Goal: Task Accomplishment & Management: Complete application form

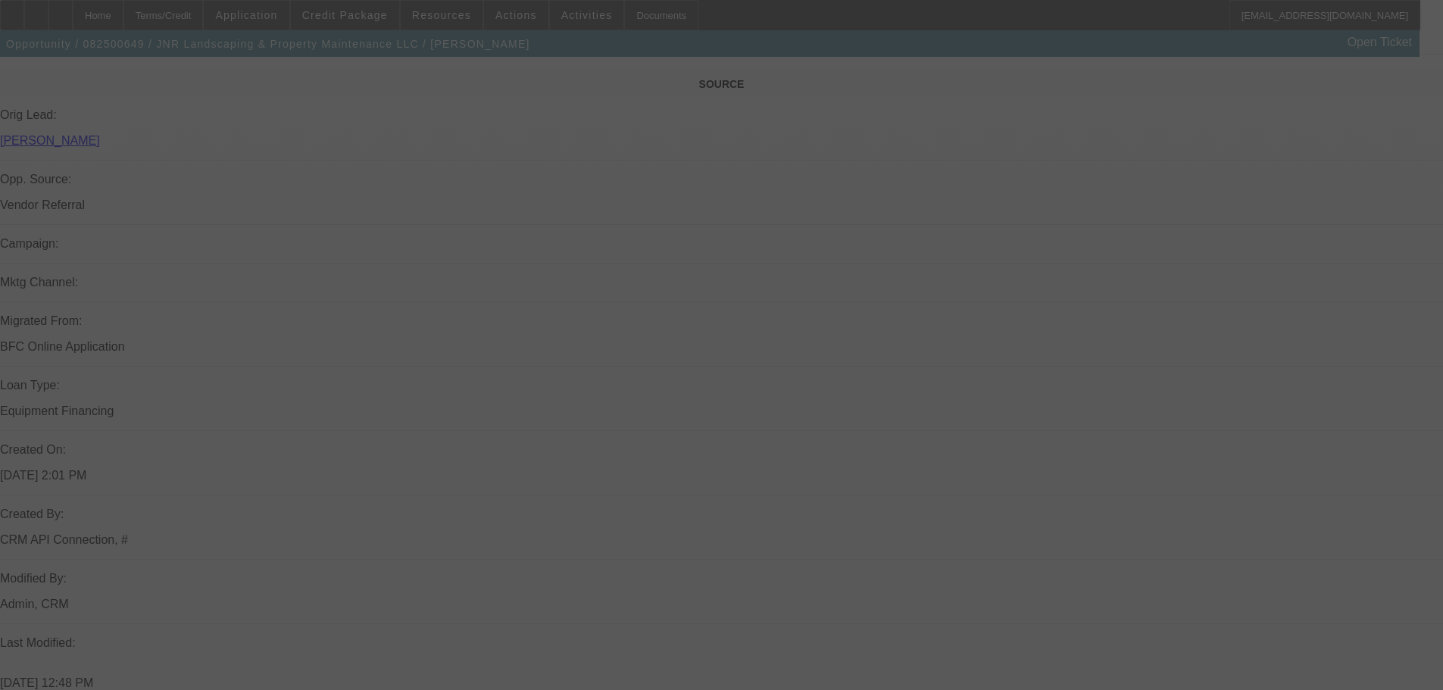
scroll to position [1234, 0]
select select "0"
select select "6"
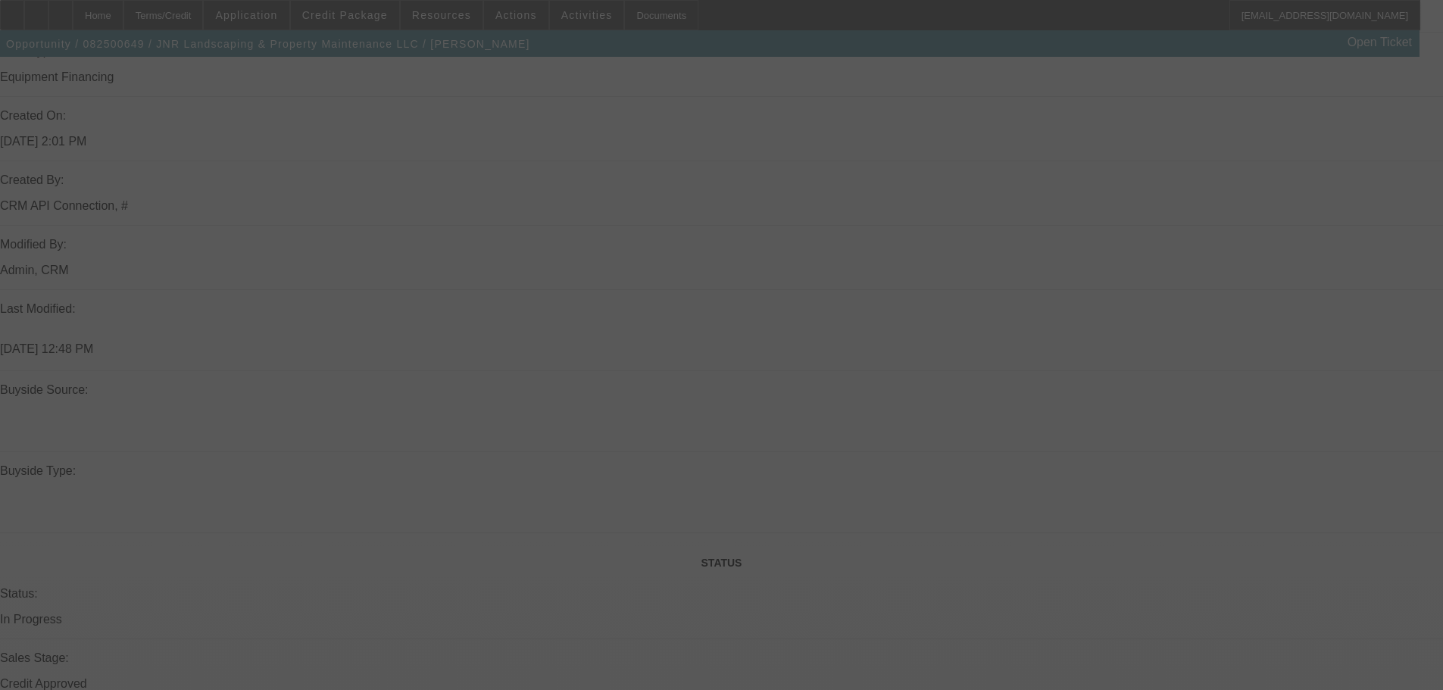
select select "0"
select select "6"
select select "0"
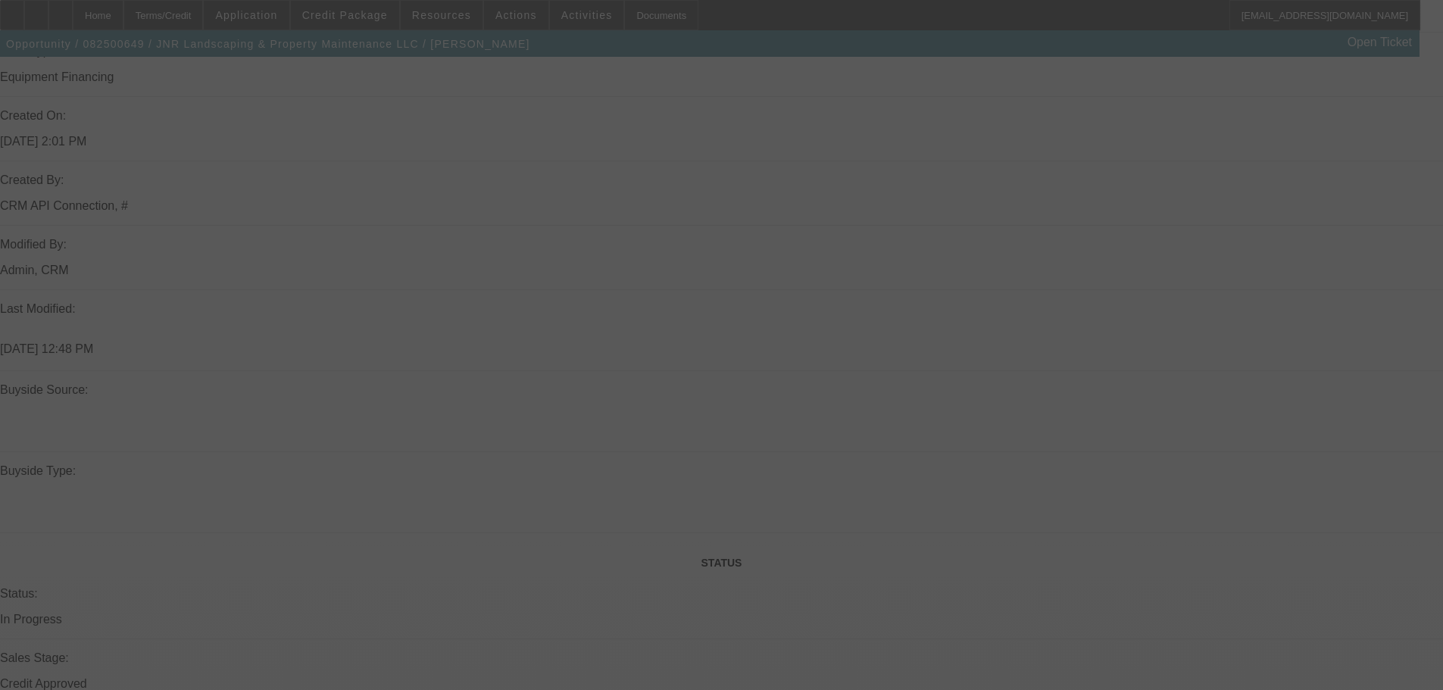
select select "0"
select select "6"
select select "0"
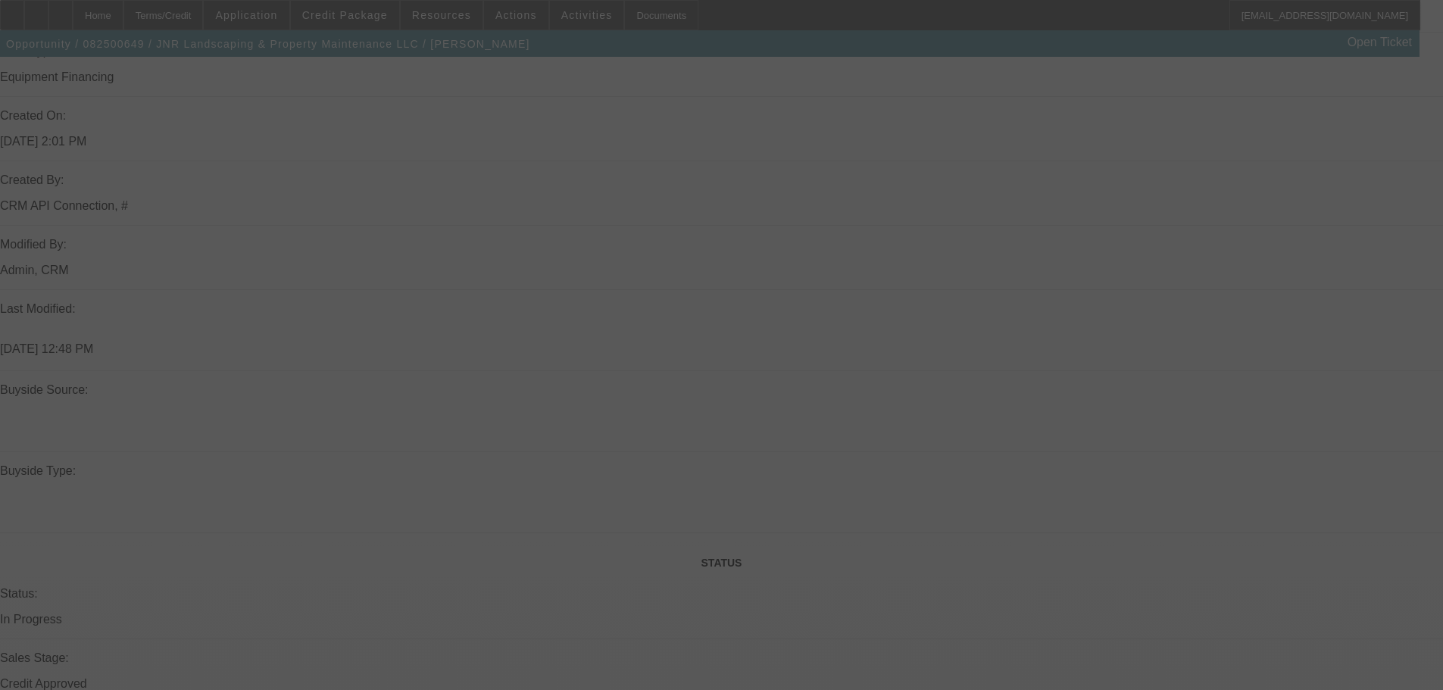
select select "0"
select select "6"
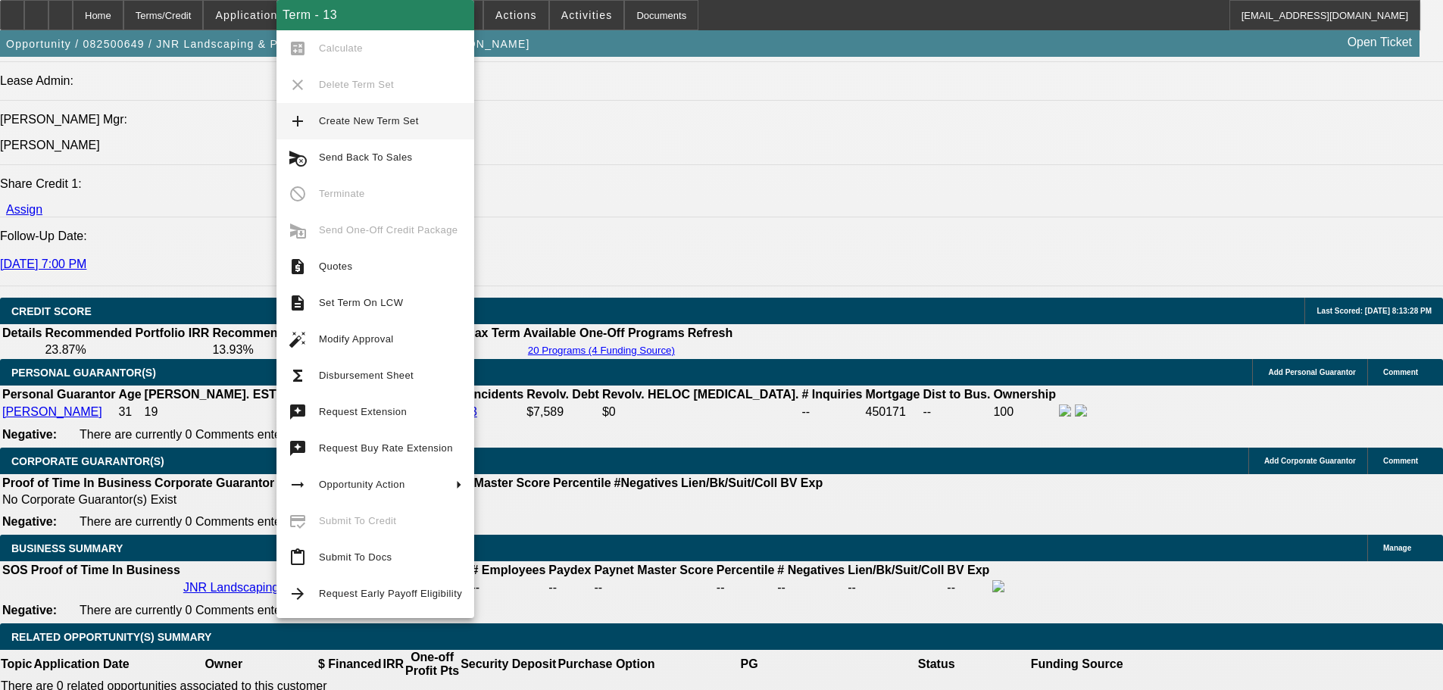
scroll to position [1916, 0]
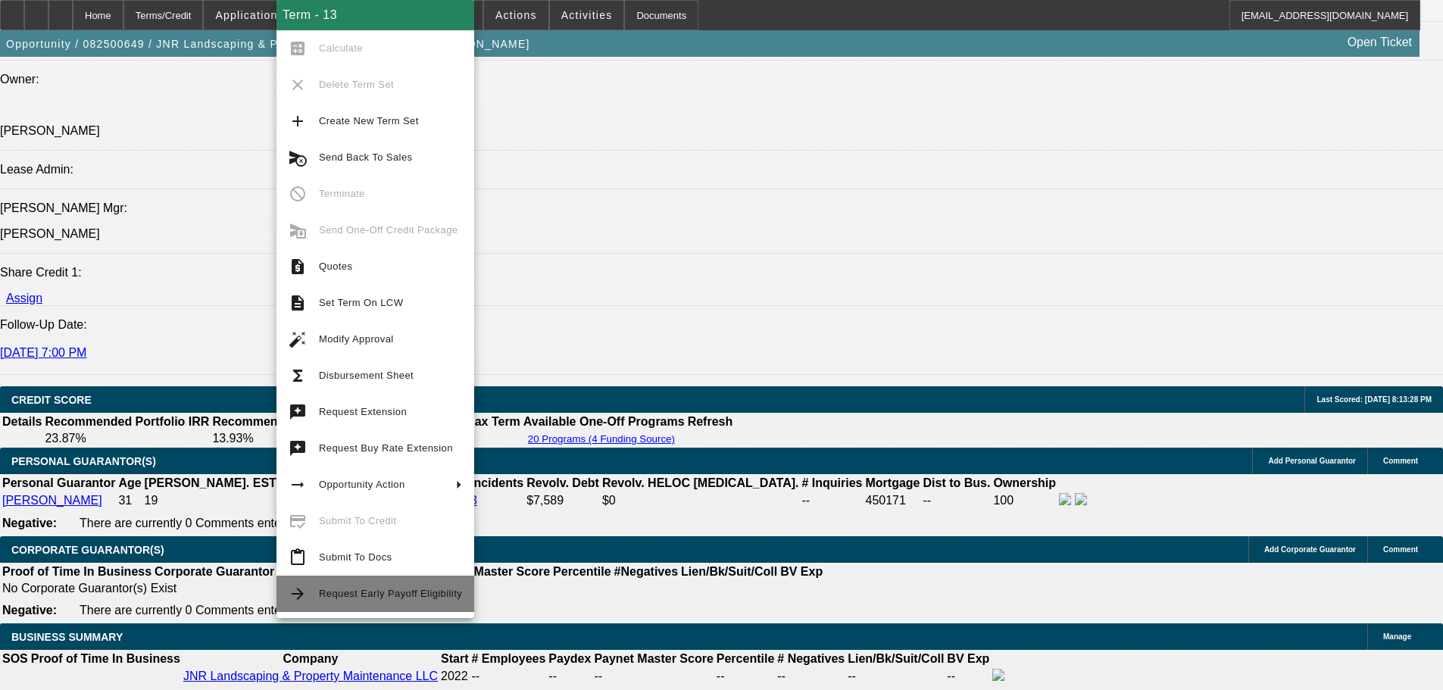
click at [415, 589] on span "Request Early Payoff Eligibility" at bounding box center [390, 593] width 143 height 11
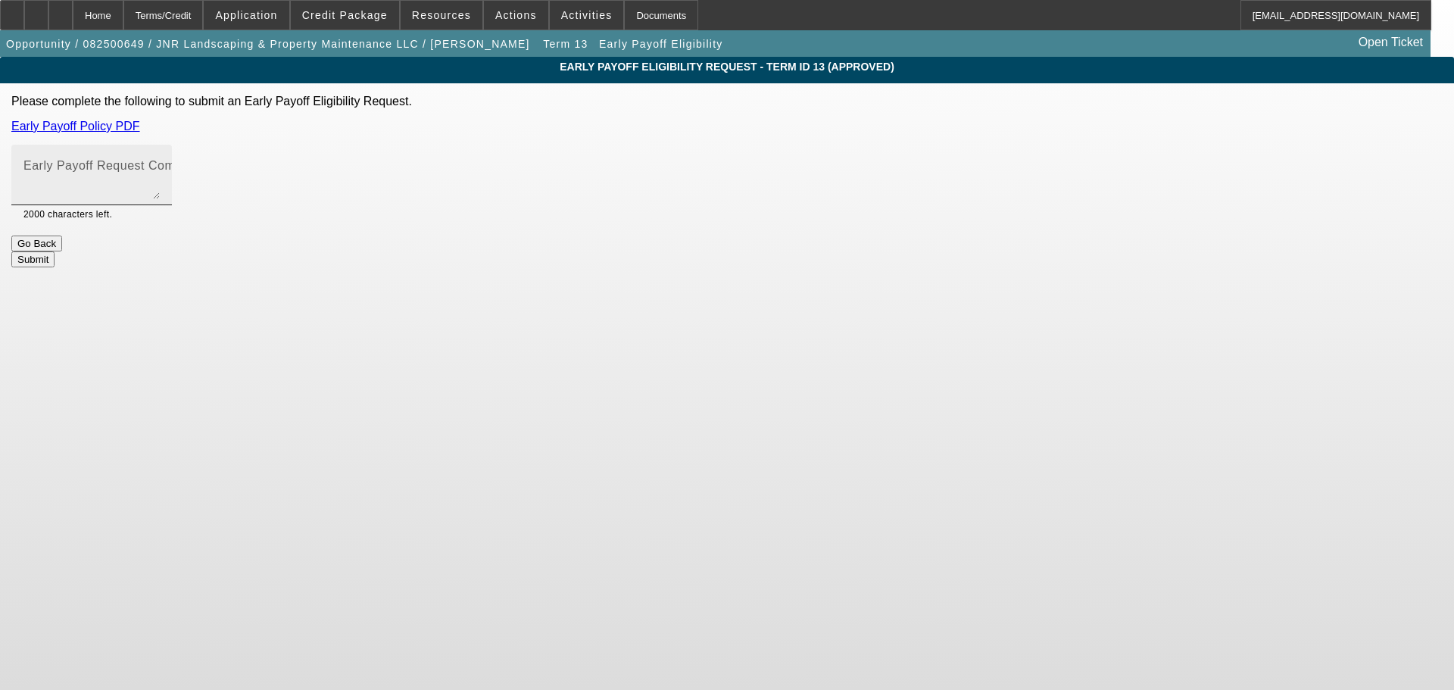
click at [204, 170] on mat-label "Early Payoff Request Comment" at bounding box center [113, 165] width 180 height 13
click at [160, 170] on textarea "Early Payoff Request Comment" at bounding box center [91, 181] width 136 height 36
type textarea "Hello, this deal is better than customer renting. After 2-3 years, when he prof…"
click at [55, 260] on button "Submit" at bounding box center [32, 259] width 43 height 16
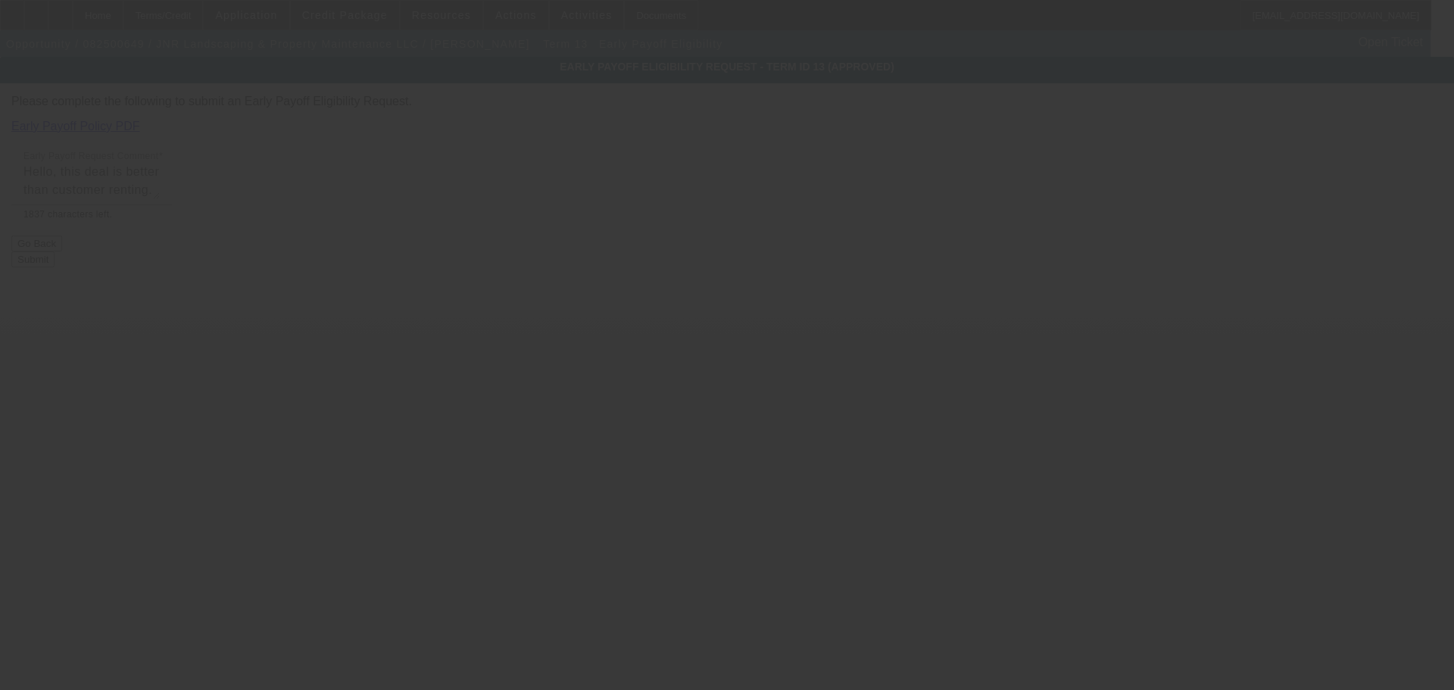
click at [870, 256] on div at bounding box center [727, 345] width 1454 height 690
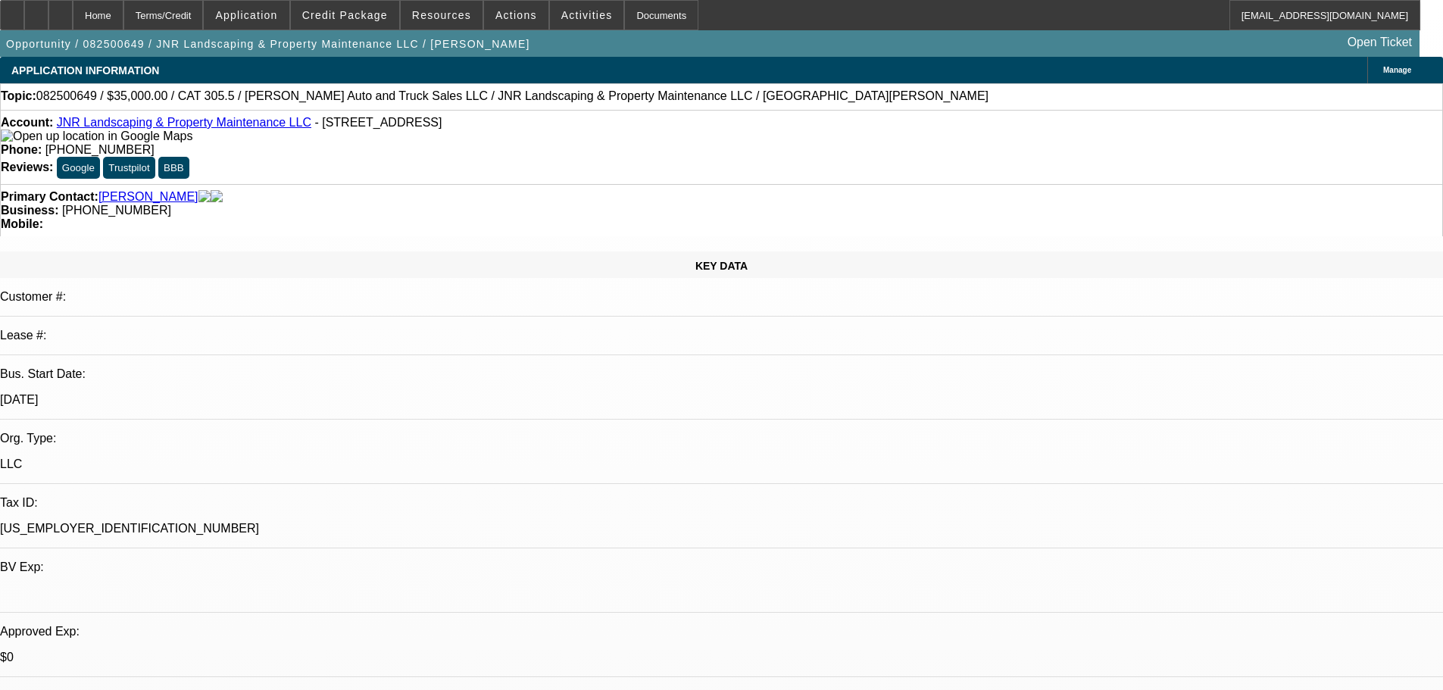
select select "0"
select select "6"
select select "0"
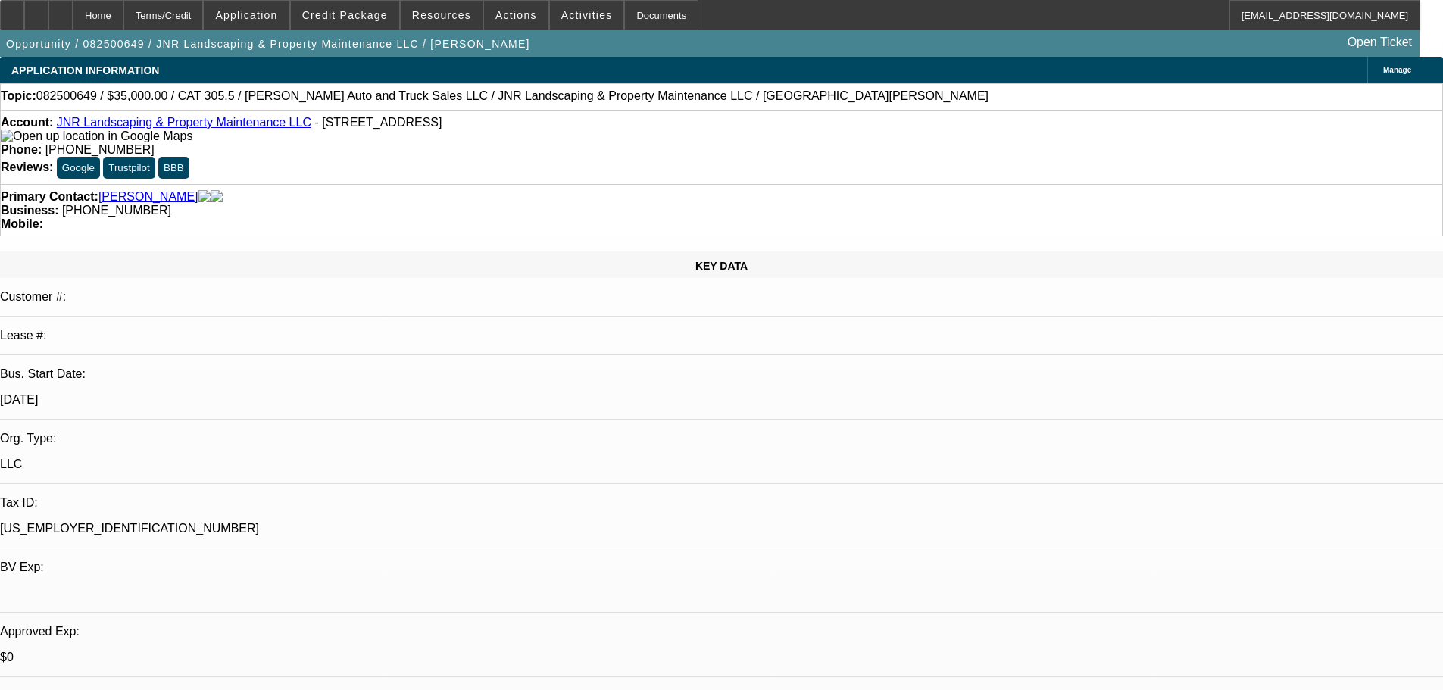
select select "0"
select select "6"
select select "0"
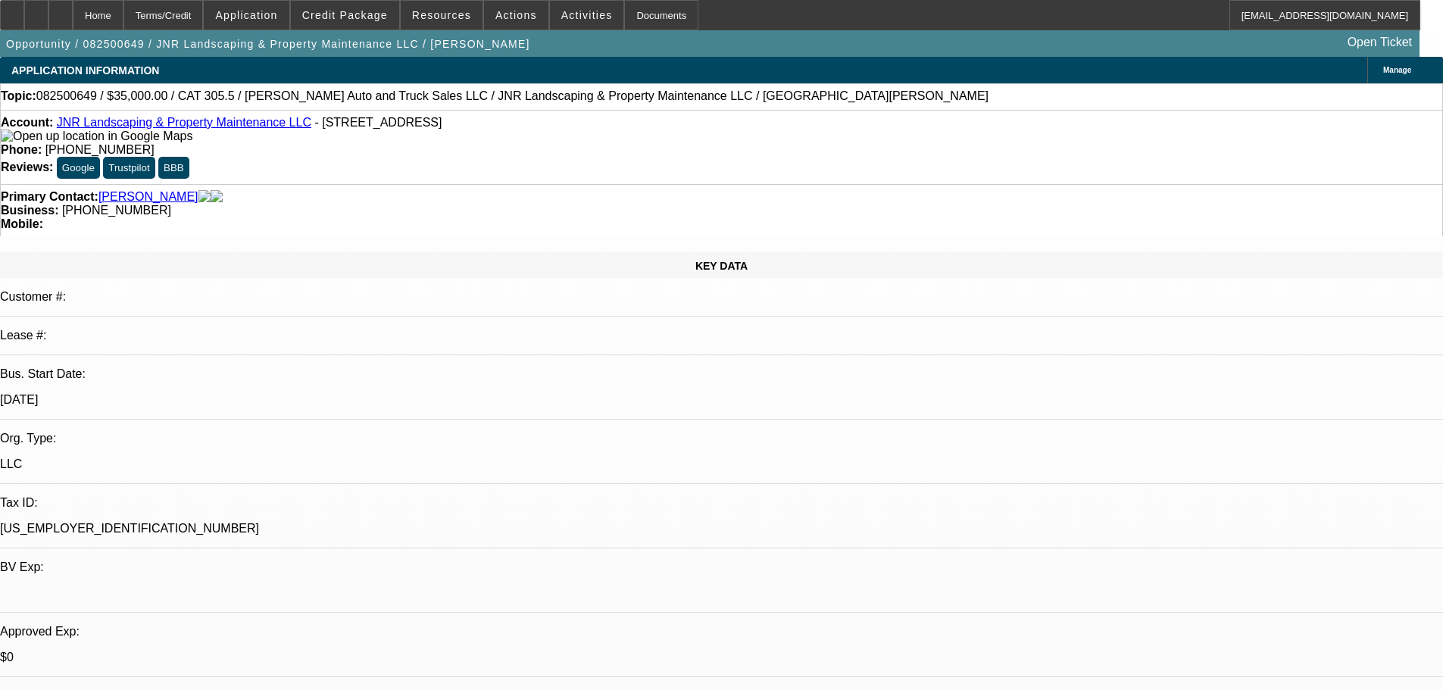
select select "0"
select select "6"
select select "0"
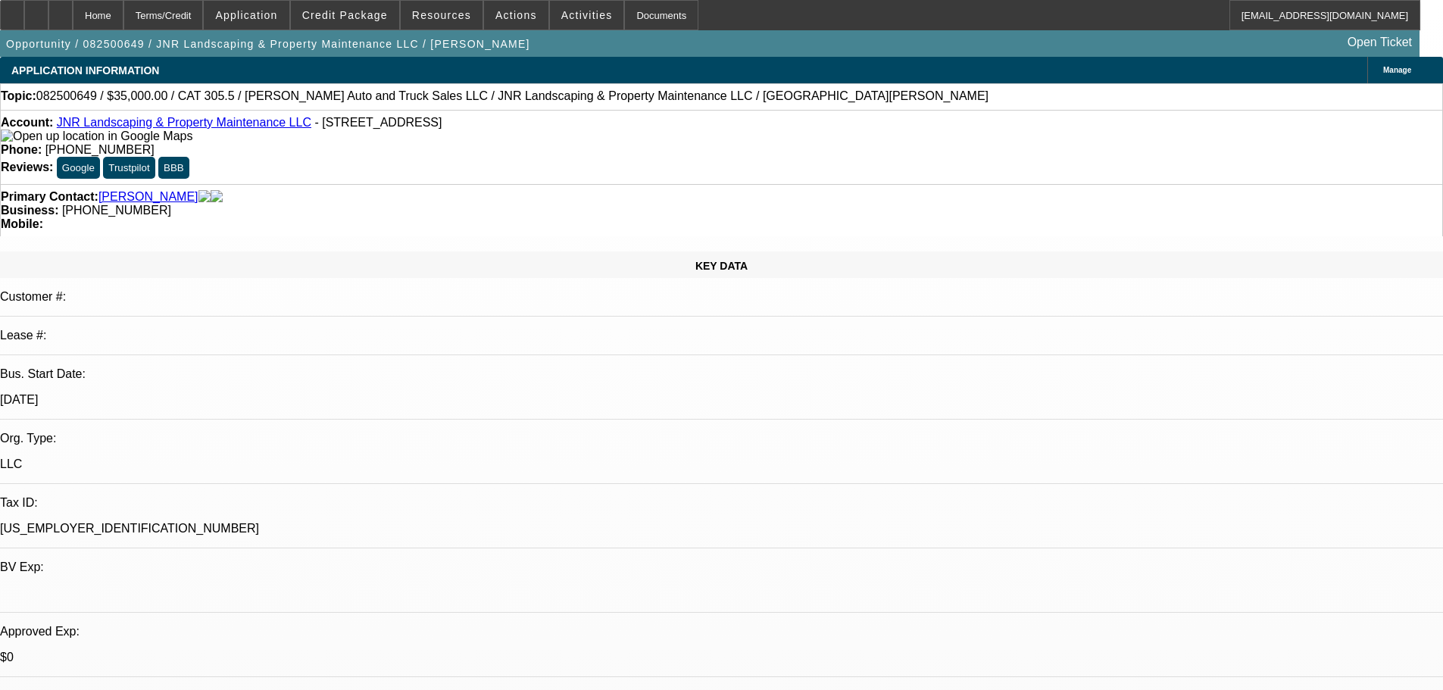
select select "6"
